Goal: Task Accomplishment & Management: Use online tool/utility

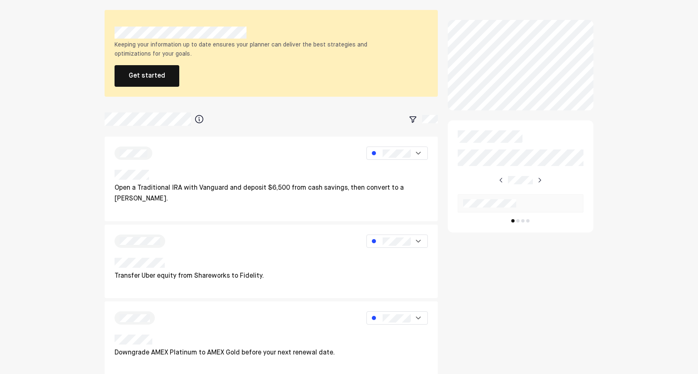
click at [145, 74] on button "Get started" at bounding box center [147, 76] width 65 height 22
click at [139, 78] on button "Get started" at bounding box center [147, 76] width 65 height 22
click at [147, 81] on button "Get started" at bounding box center [147, 76] width 65 height 22
drag, startPoint x: 0, startPoint y: 0, endPoint x: 195, endPoint y: 45, distance: 199.9
click at [195, 46] on div "Keeping your information up to date ensures your planner can deliver the best s…" at bounding box center [271, 53] width 333 height 87
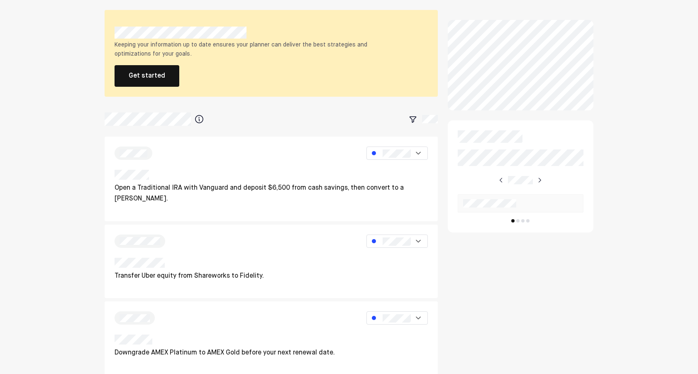
click at [195, 45] on div "Keeping your information up to date ensures your planner can deliver the best s…" at bounding box center [248, 49] width 266 height 19
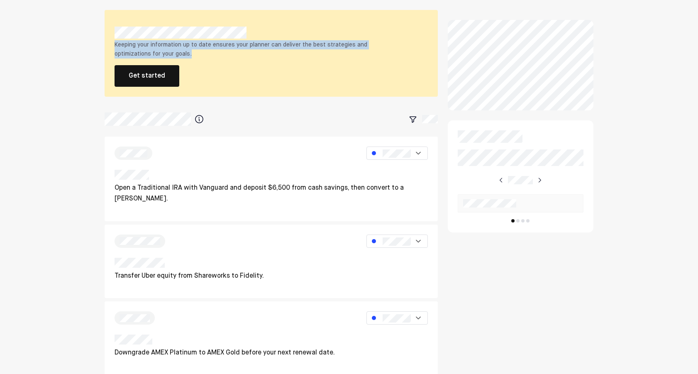
click at [195, 45] on div "Keeping your information up to date ensures your planner can deliver the best s…" at bounding box center [248, 49] width 266 height 19
click at [206, 62] on div "Keeping your information up to date ensures your planner can deliver the best s…" at bounding box center [271, 53] width 333 height 87
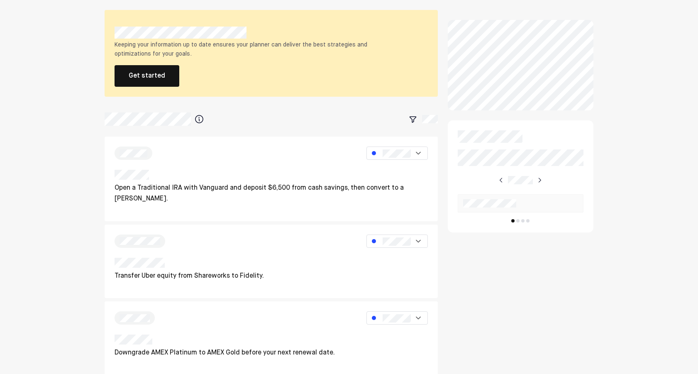
click at [158, 73] on button "Get started" at bounding box center [147, 76] width 65 height 22
click at [539, 180] on img at bounding box center [539, 180] width 7 height 7
click at [541, 179] on img at bounding box center [539, 180] width 7 height 7
click at [541, 176] on div at bounding box center [520, 180] width 43 height 15
click at [542, 179] on img at bounding box center [539, 180] width 7 height 7
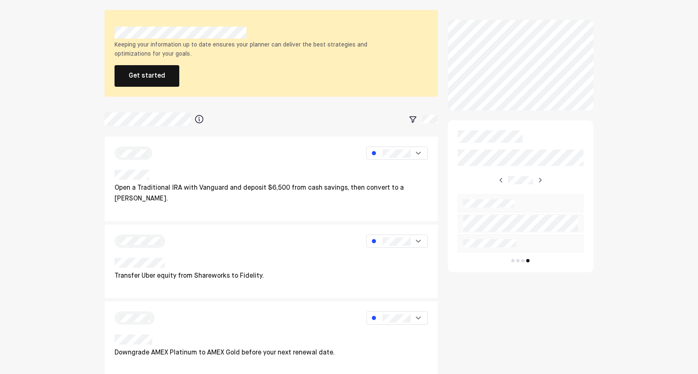
click at [540, 237] on div at bounding box center [521, 243] width 126 height 18
click at [534, 204] on div at bounding box center [521, 203] width 126 height 18
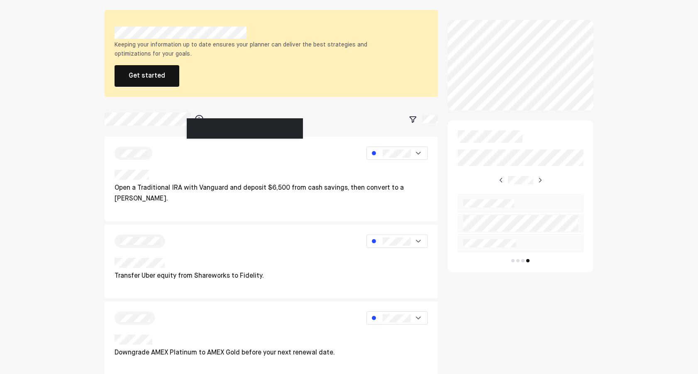
click at [201, 122] on div at bounding box center [245, 128] width 116 height 21
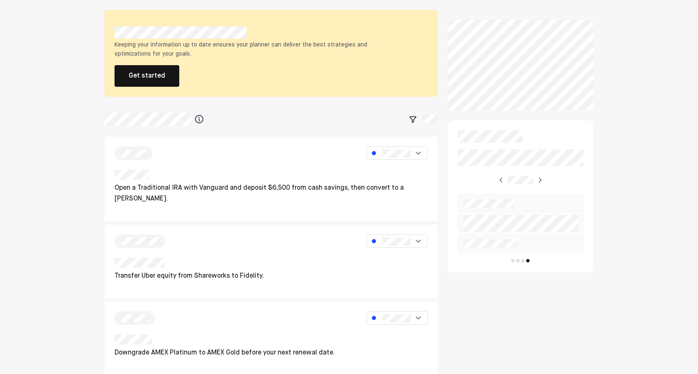
click at [152, 63] on div "Keeping your information up to date ensures your planner can deliver the best s…" at bounding box center [271, 53] width 333 height 87
click at [152, 72] on button "Get started" at bounding box center [147, 76] width 65 height 22
